Goal: Task Accomplishment & Management: Manage account settings

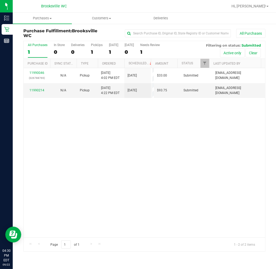
click at [82, 172] on div "11990046 (326788769) N/A Pickup [DATE] 4:02 PM EDT 9/22/2025 $33.00 Submitted […" at bounding box center [145, 153] width 242 height 170
click at [33, 92] on div "11990214" at bounding box center [37, 90] width 20 height 5
click at [35, 89] on link "11990214" at bounding box center [36, 91] width 15 height 4
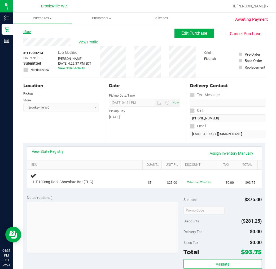
click at [27, 31] on link "Back" at bounding box center [27, 32] width 8 height 4
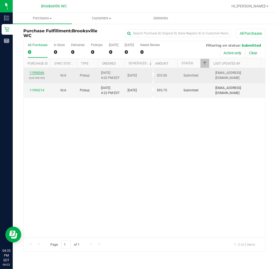
click at [37, 73] on link "11990046" at bounding box center [36, 73] width 15 height 4
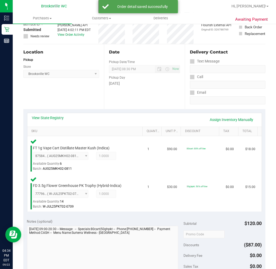
scroll to position [206, 0]
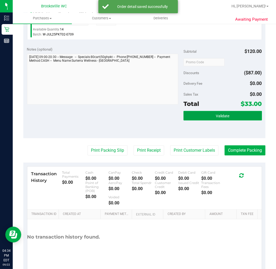
click at [225, 114] on span "Validate" at bounding box center [223, 116] width 14 height 4
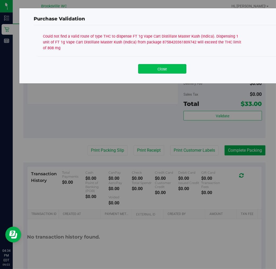
click at [142, 72] on button "Close" at bounding box center [162, 69] width 48 height 10
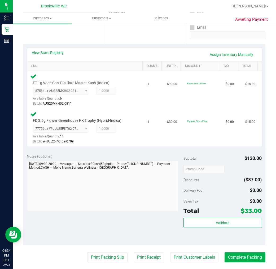
scroll to position [88, 0]
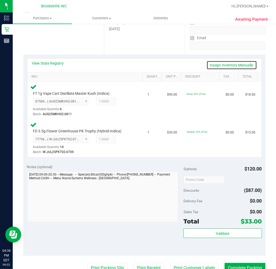
click at [234, 66] on link "Assign Inventory Manually" at bounding box center [232, 65] width 50 height 9
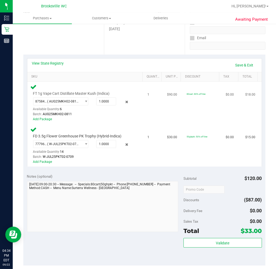
click at [125, 98] on div "8758420361809742 ( AUG25MKH02-0811 | orig: FLSRWGM-20250815-1132 ) 875842036180…" at bounding box center [83, 107] width 100 height 19
click at [124, 101] on icon at bounding box center [127, 102] width 6 height 6
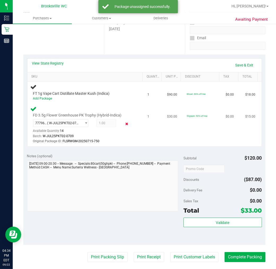
click at [124, 122] on icon at bounding box center [127, 124] width 6 height 6
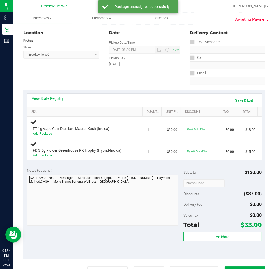
scroll to position [0, 0]
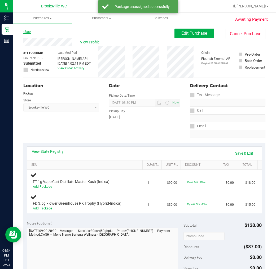
click at [28, 33] on link "Back" at bounding box center [27, 32] width 8 height 4
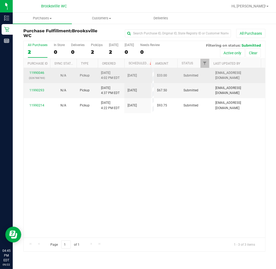
click at [35, 75] on div "11990046 (326788769)" at bounding box center [37, 76] width 20 height 10
click at [36, 73] on link "11990046" at bounding box center [36, 73] width 15 height 4
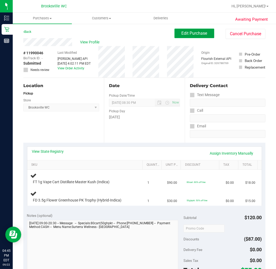
click at [176, 32] on button "Edit Purchase" at bounding box center [194, 34] width 40 height 10
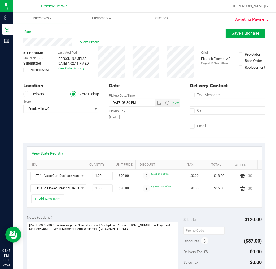
click at [27, 70] on icon at bounding box center [25, 70] width 3 height 0
click at [0, 0] on input "Needs review" at bounding box center [0, 0] width 0 height 0
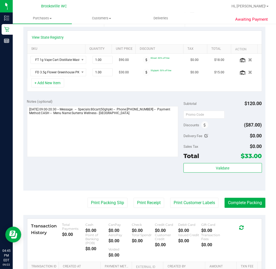
scroll to position [147, 0]
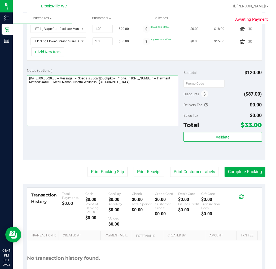
click at [150, 92] on textarea at bounding box center [102, 100] width 151 height 51
click at [82, 94] on textarea at bounding box center [102, 100] width 151 height 51
click at [71, 91] on textarea at bounding box center [102, 100] width 151 height 51
click at [90, 95] on textarea at bounding box center [102, 100] width 151 height 51
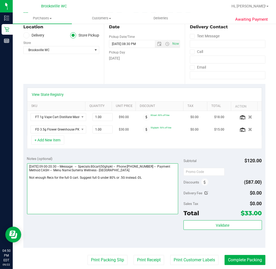
scroll to position [0, 0]
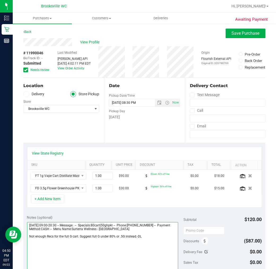
type textarea "[DATE] 09:00-20:30 -- Message: -- Specials:80cart|50ghpkt -- Phone:[PHONE_NUMBE…"
click at [240, 28] on div "Awaiting Payment Back Save Purchase View Profile # 11990046 BioTrack ID: - Subm…" at bounding box center [144, 239] width 263 height 432
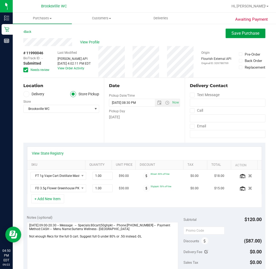
click at [240, 33] on span "Save Purchase" at bounding box center [246, 33] width 28 height 5
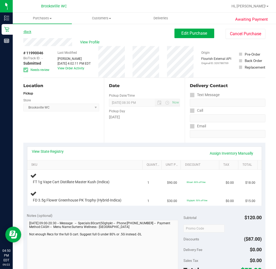
click at [26, 32] on link "Back" at bounding box center [27, 32] width 8 height 4
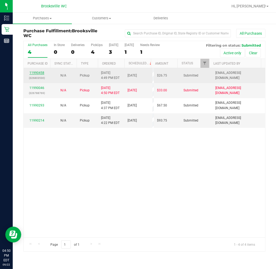
click at [43, 73] on link "11990458" at bounding box center [36, 73] width 15 height 4
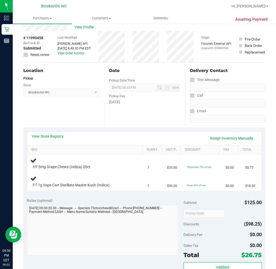
scroll to position [29, 0]
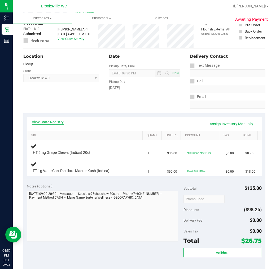
click at [51, 122] on link "View State Registry" at bounding box center [48, 122] width 32 height 5
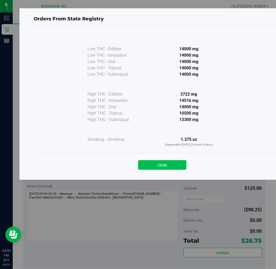
click at [179, 163] on button "Close" at bounding box center [162, 165] width 48 height 10
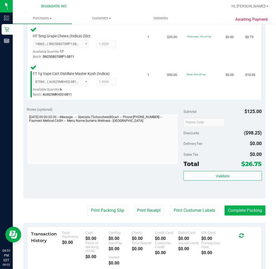
scroll to position [147, 0]
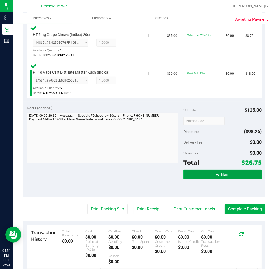
click at [202, 173] on button "Validate" at bounding box center [222, 175] width 78 height 10
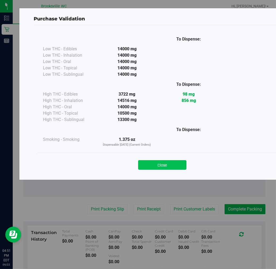
click at [155, 164] on button "Close" at bounding box center [162, 165] width 48 height 10
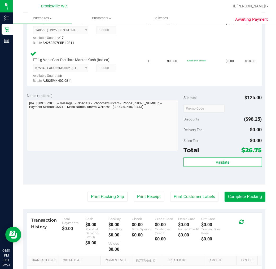
scroll to position [177, 0]
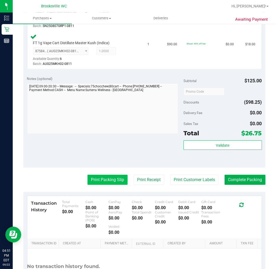
click at [90, 178] on button "Print Packing Slip" at bounding box center [107, 180] width 40 height 10
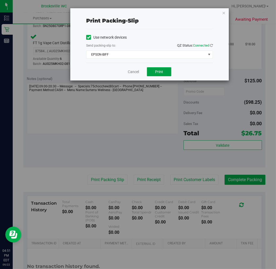
click at [155, 73] on button "Print" at bounding box center [159, 71] width 24 height 9
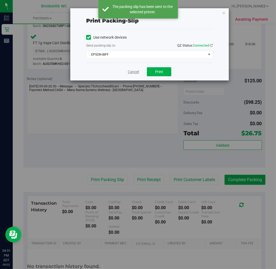
click at [135, 72] on link "Cancel" at bounding box center [133, 72] width 11 height 6
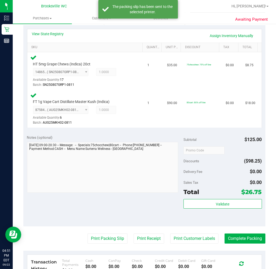
scroll to position [206, 0]
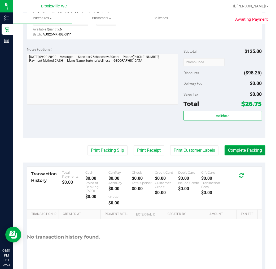
click at [245, 154] on button "Complete Packing" at bounding box center [245, 151] width 41 height 10
